Goal: Complete application form

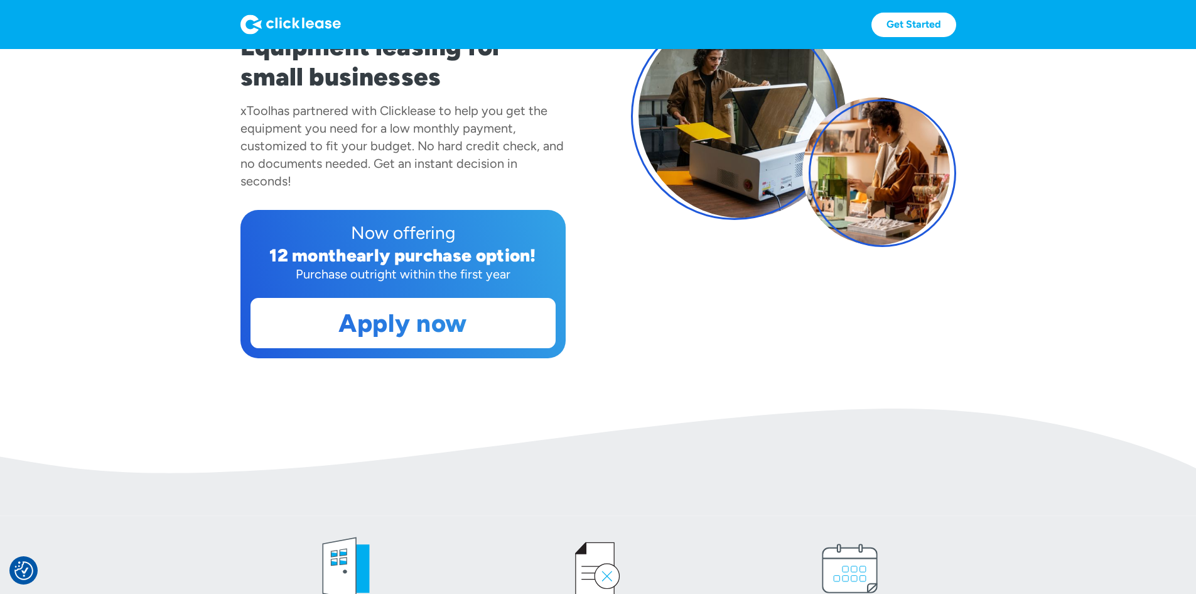
scroll to position [188, 0]
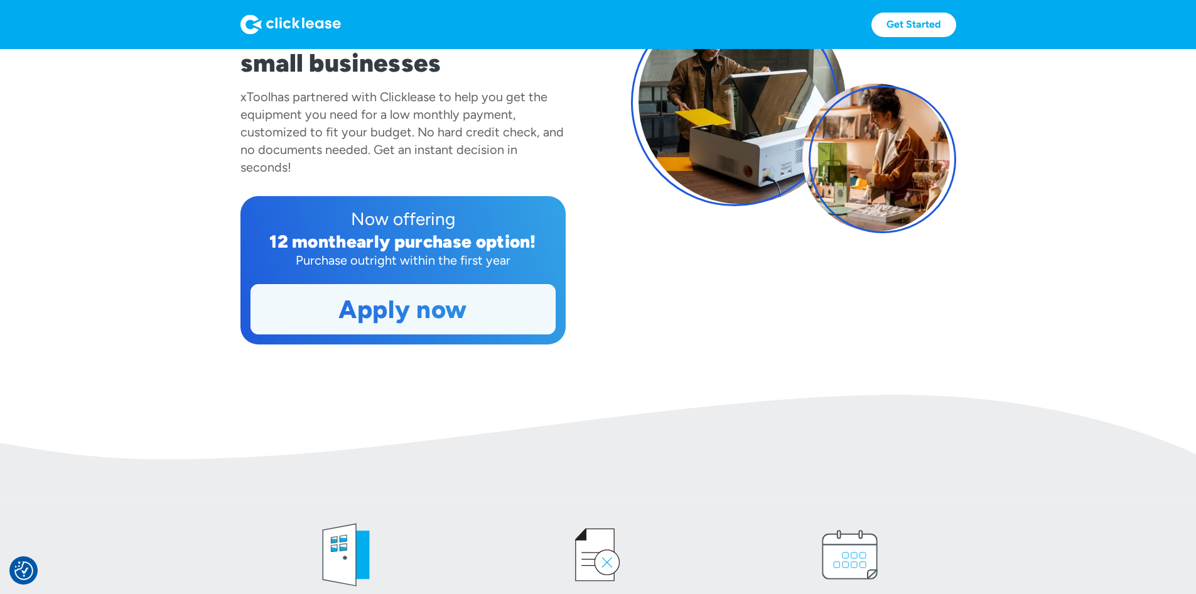
click at [388, 334] on link "Apply now" at bounding box center [403, 309] width 304 height 49
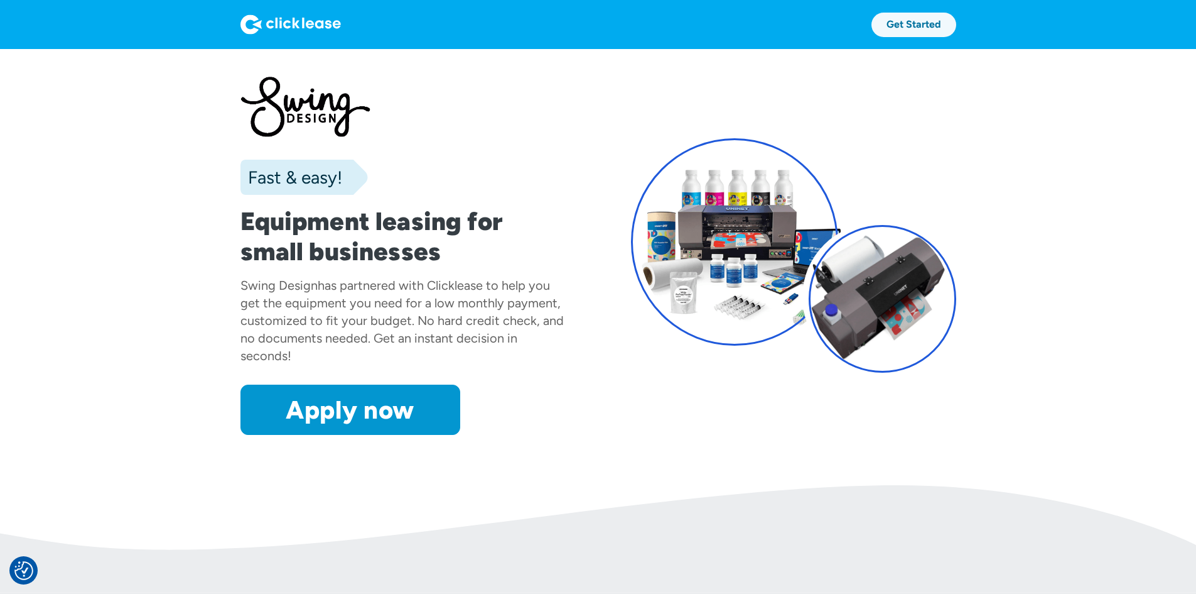
click at [957, 19] on link "Get Started" at bounding box center [914, 25] width 85 height 24
